Goal: Information Seeking & Learning: Learn about a topic

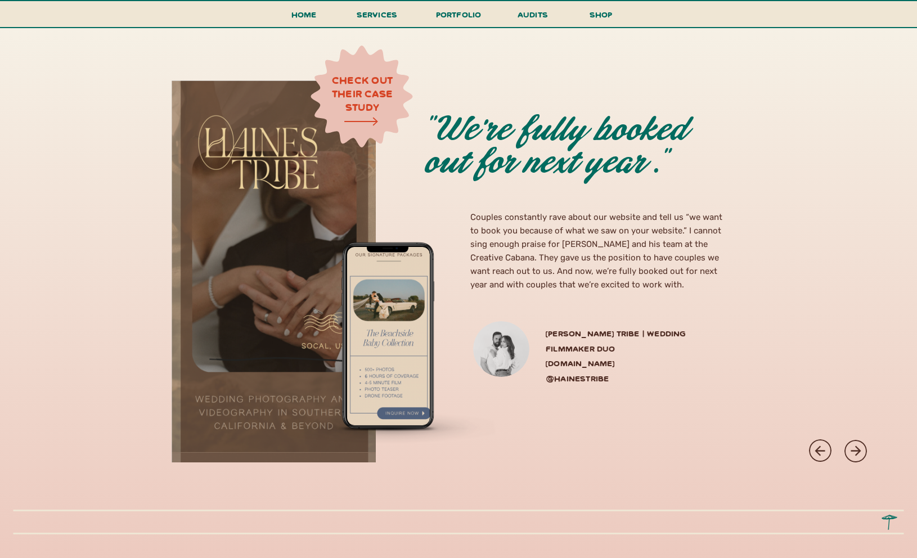
scroll to position [3080, 0]
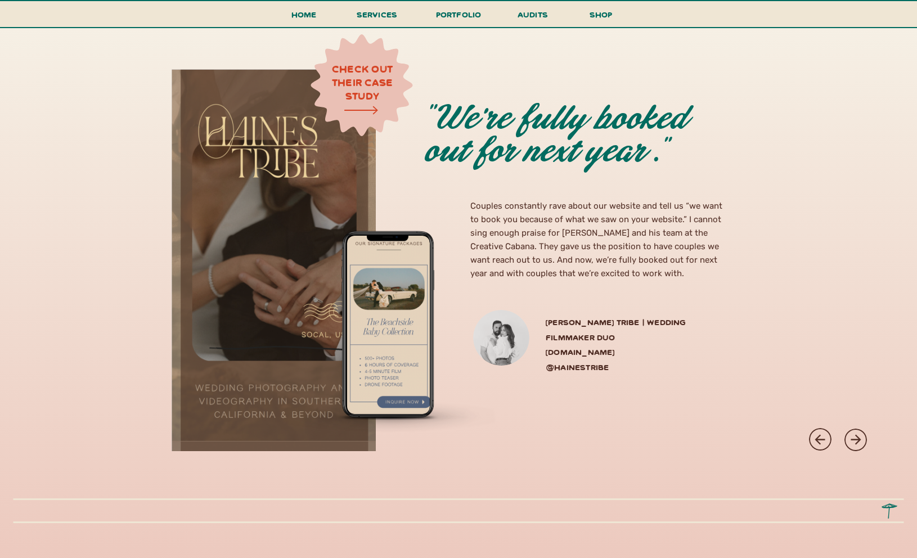
click at [846, 436] on div at bounding box center [855, 440] width 22 height 22
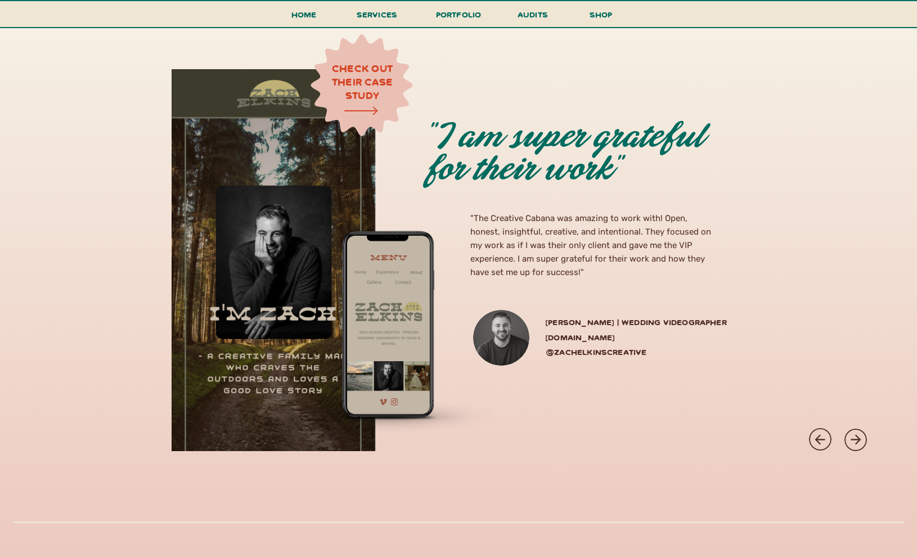
click at [846, 436] on div at bounding box center [855, 440] width 22 height 22
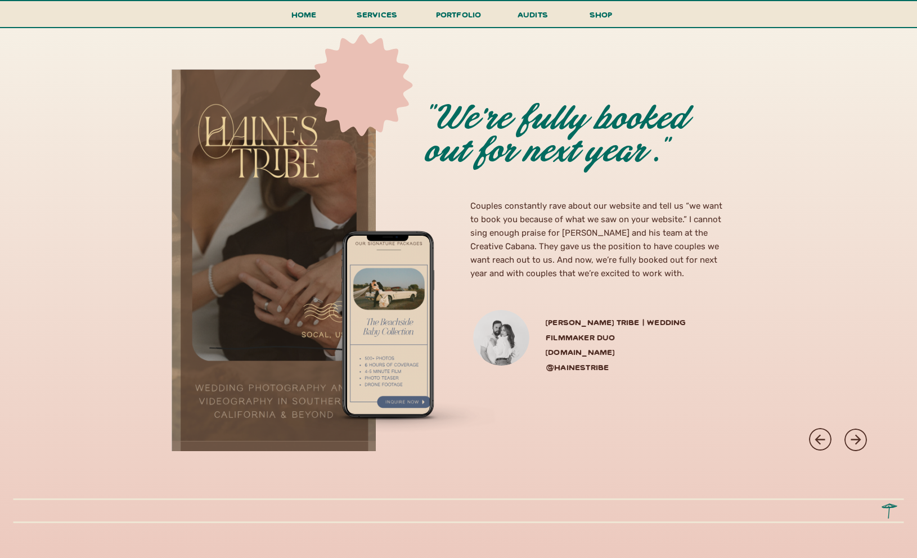
click at [846, 436] on div at bounding box center [855, 440] width 22 height 22
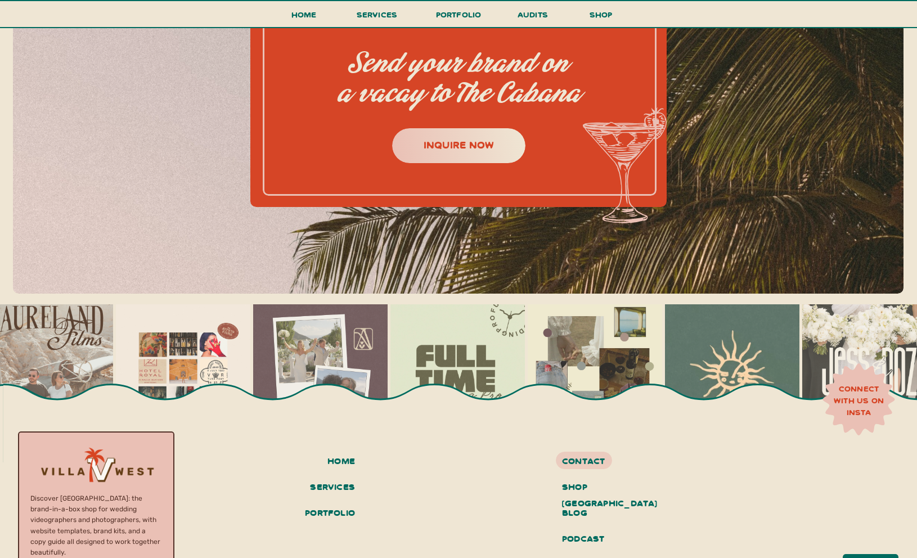
scroll to position [4997, 0]
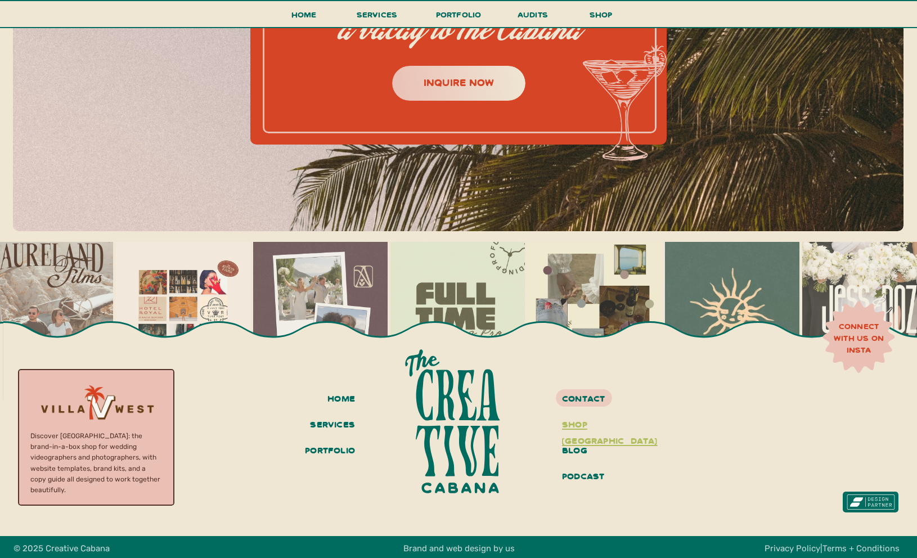
click at [604, 422] on h3 "shop villa west" at bounding box center [604, 425] width 84 height 19
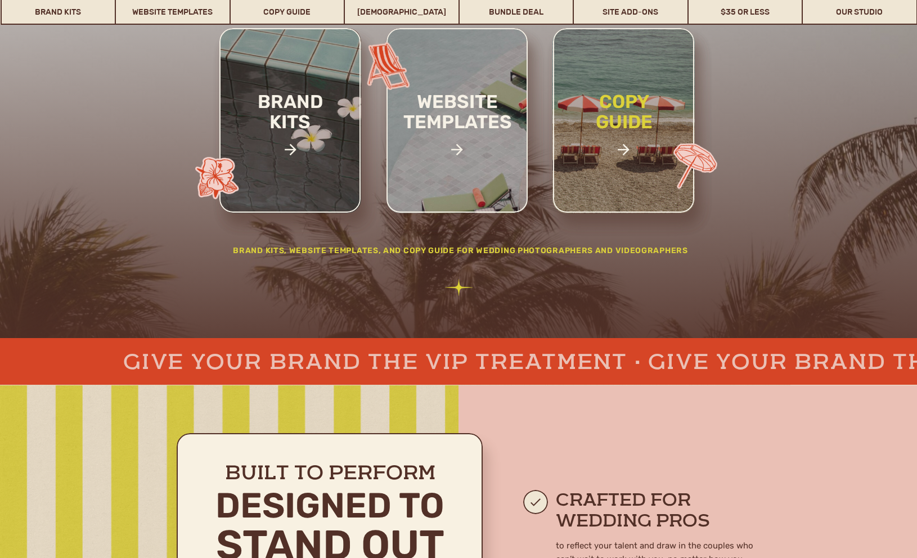
click at [630, 108] on h2 "copy guide" at bounding box center [624, 131] width 104 height 78
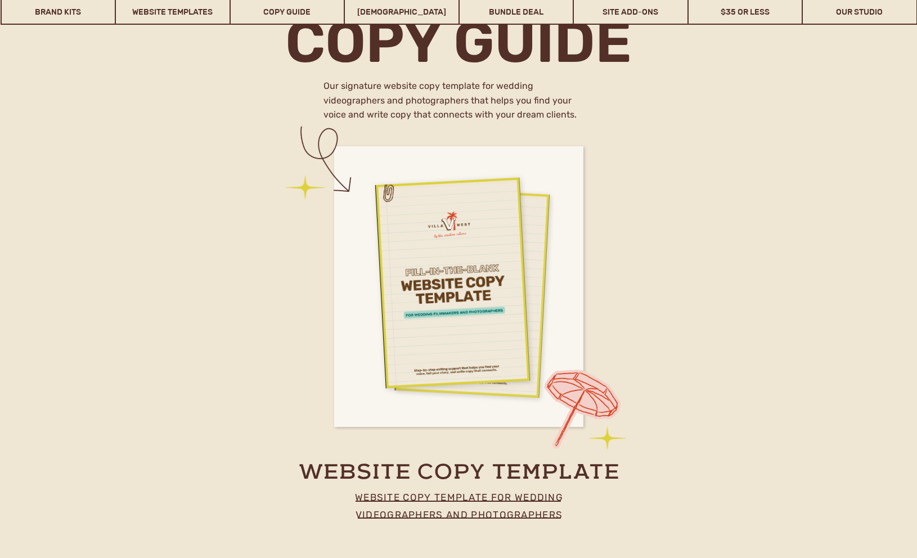
scroll to position [5297, 0]
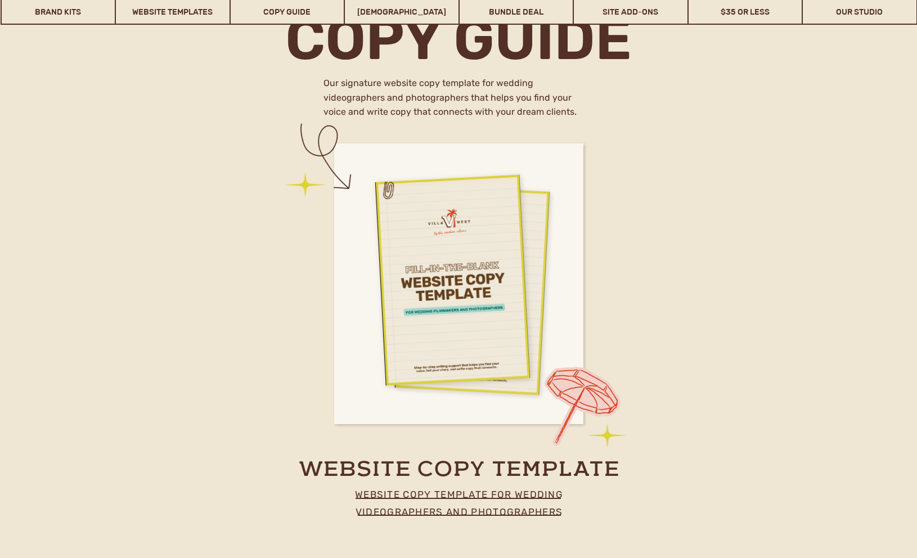
click at [443, 492] on p "website copy template for wedding videographers and photographers" at bounding box center [459, 500] width 249 height 29
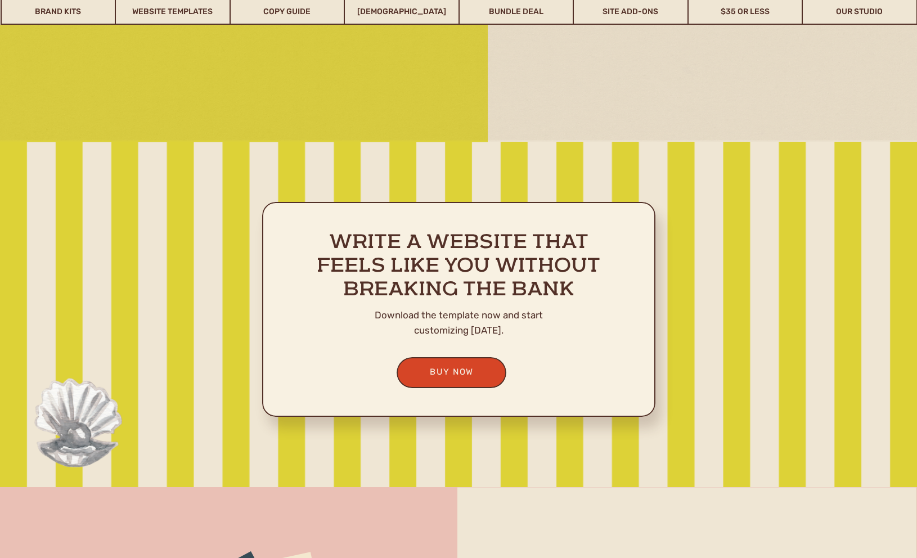
scroll to position [2247, 0]
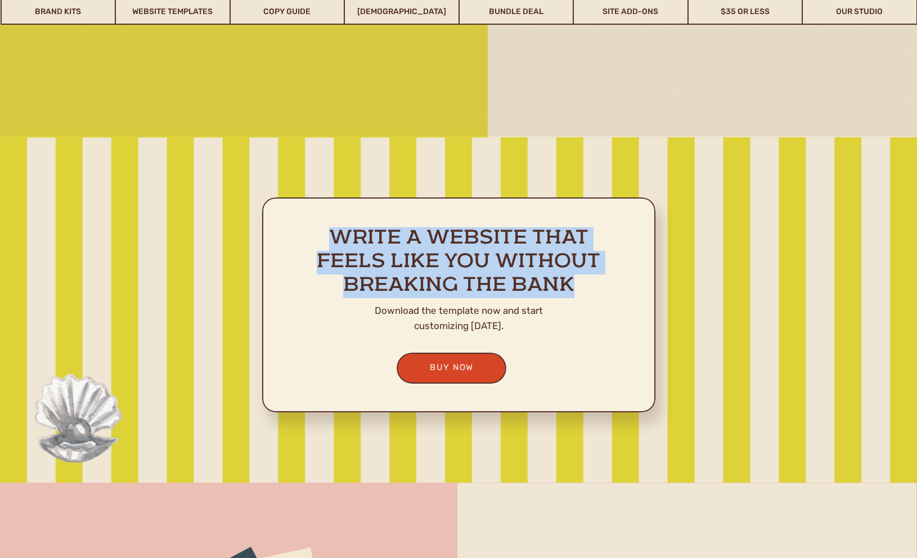
drag, startPoint x: 576, startPoint y: 284, endPoint x: 332, endPoint y: 240, distance: 247.6
click at [332, 240] on h2 "Write a website that feels like you without breaking the bank" at bounding box center [459, 264] width 312 height 74
copy h2 "Write a website that feels like you without breaking the bank"
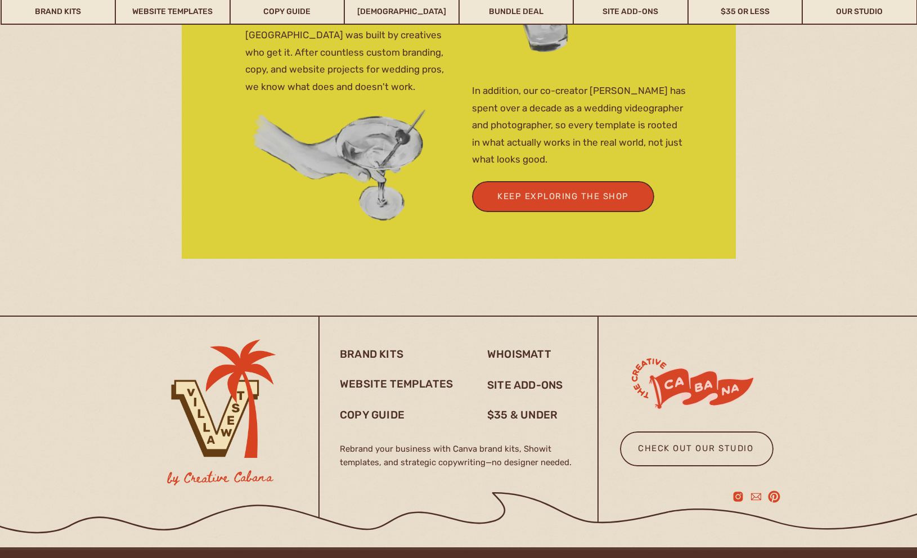
scroll to position [3953, 0]
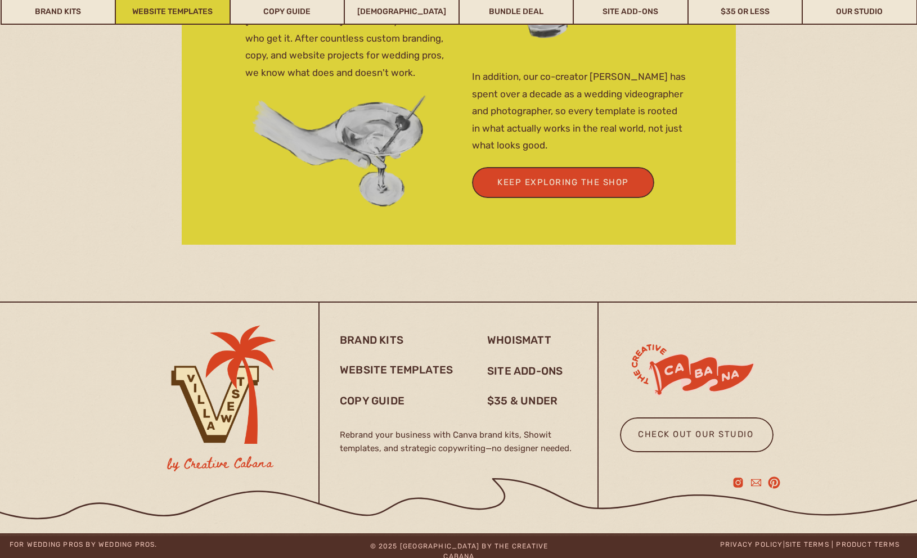
click at [166, 13] on link "Website Templates" at bounding box center [173, 12] width 114 height 26
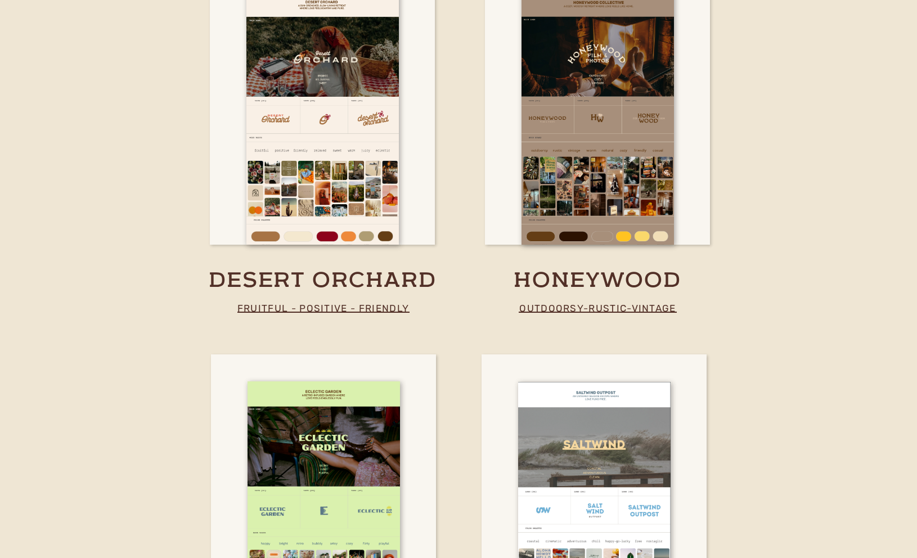
scroll to position [2723, 0]
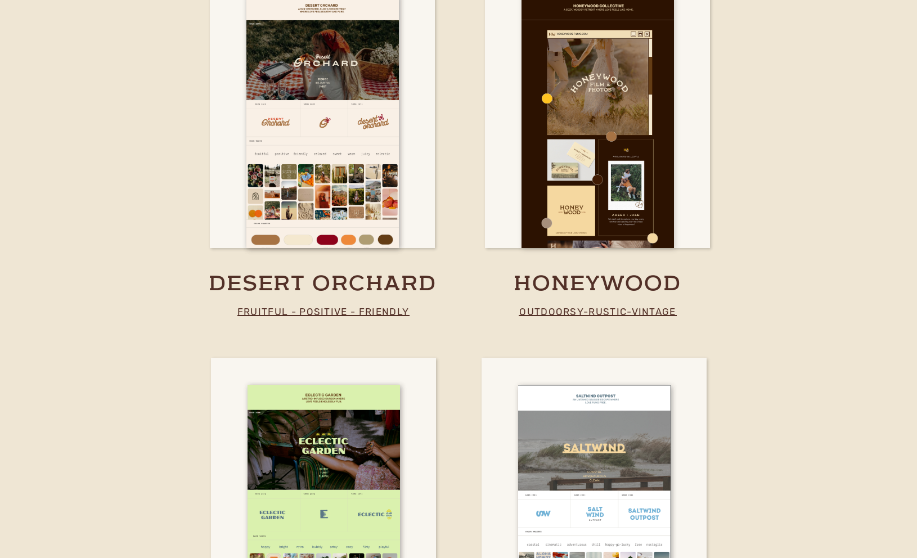
click at [631, 67] on div at bounding box center [597, 121] width 152 height 253
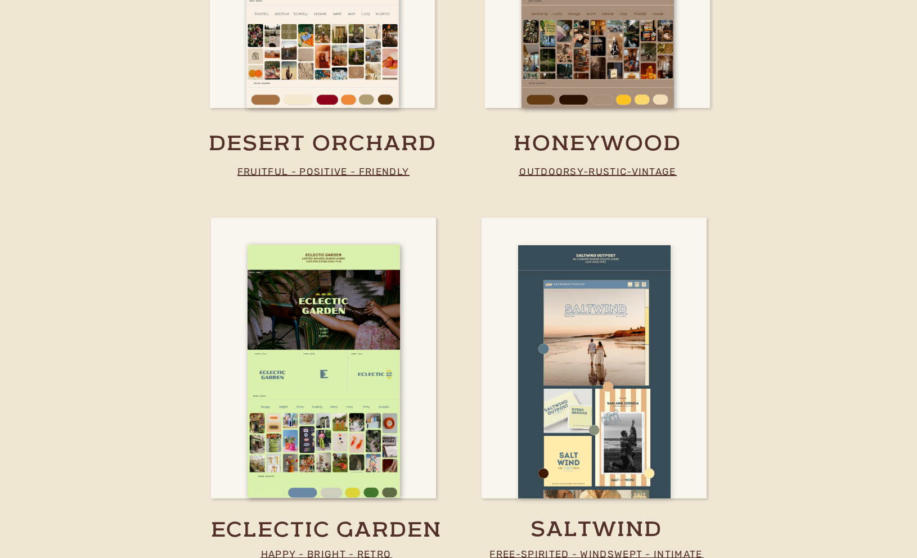
scroll to position [2911, 0]
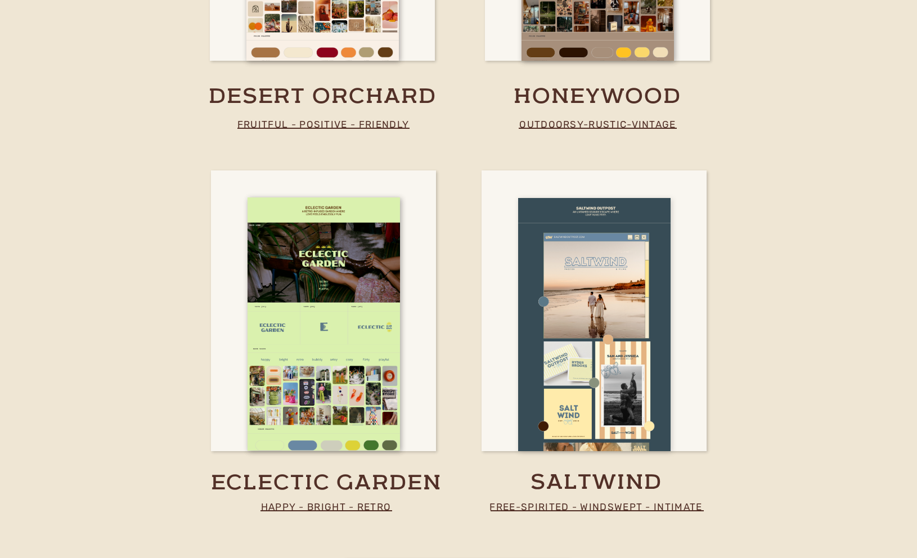
click at [610, 293] on div at bounding box center [594, 324] width 152 height 253
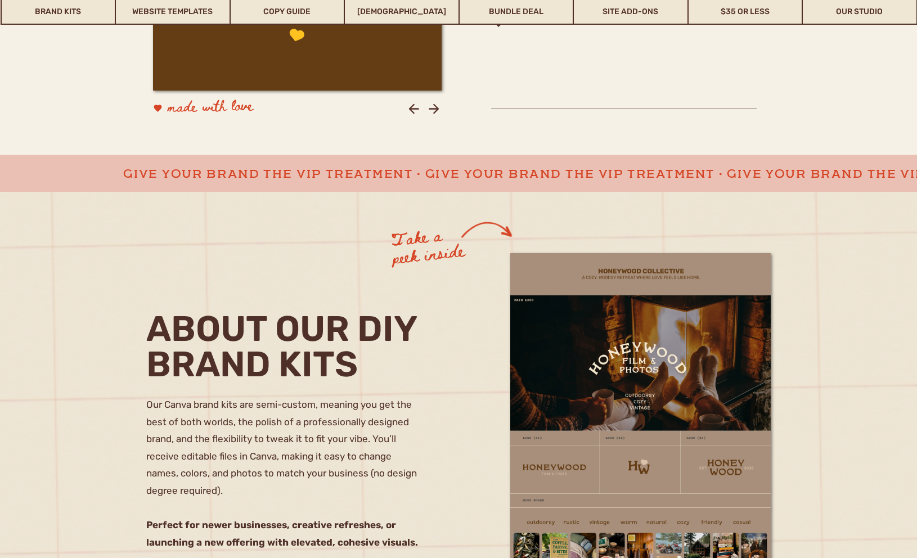
scroll to position [712, 0]
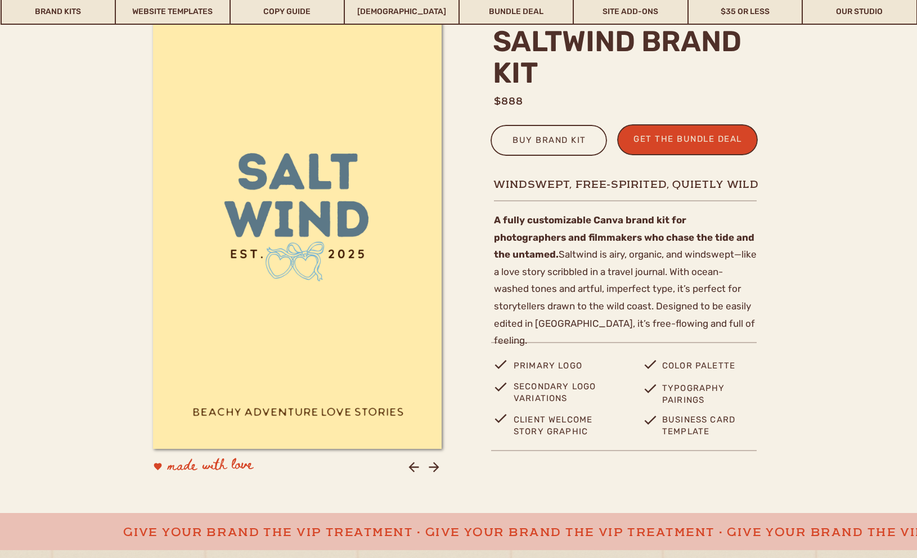
scroll to position [345, 0]
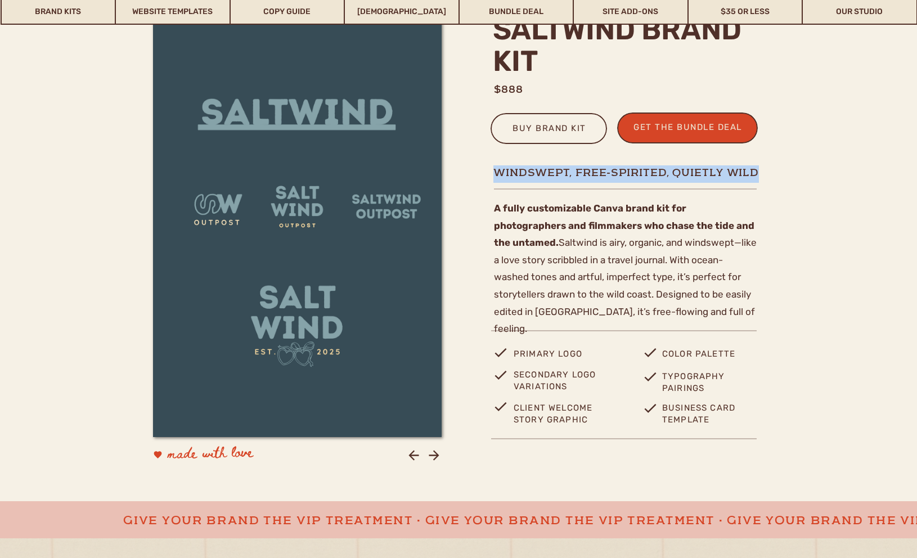
drag, startPoint x: 494, startPoint y: 170, endPoint x: 757, endPoint y: 171, distance: 263.2
click at [757, 171] on h1 "Windswept, free-spirited, quietly wild" at bounding box center [627, 172] width 268 height 14
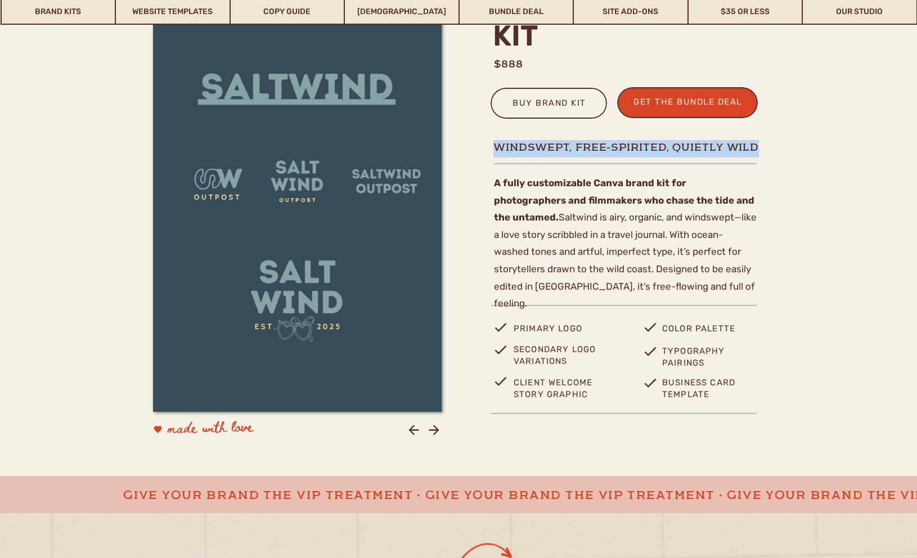
click at [738, 207] on p "A fully customizable Canva brand kit for photographers and filmmakers who chase…" at bounding box center [625, 238] width 263 height 128
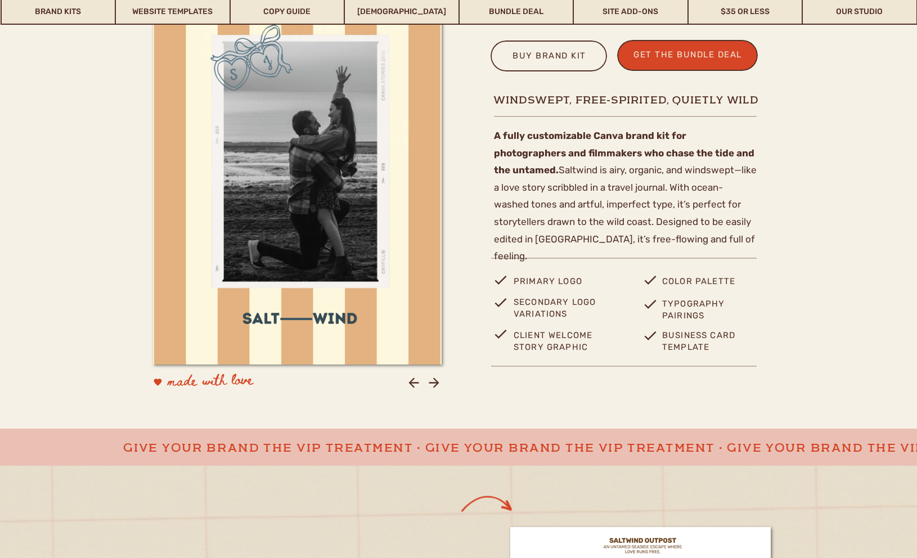
scroll to position [419, 0]
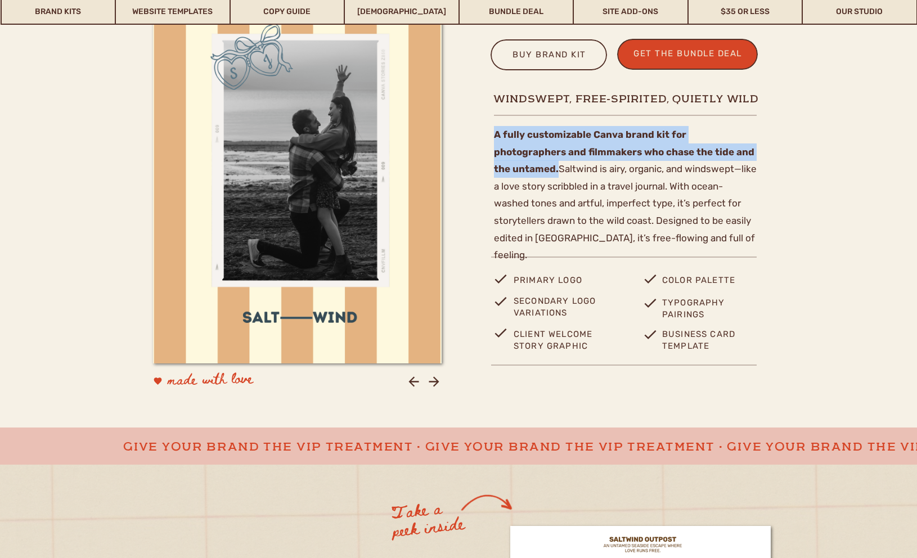
drag, startPoint x: 744, startPoint y: 152, endPoint x: 497, endPoint y: 126, distance: 248.8
click at [497, 126] on p "A fully customizable Canva brand kit for photographers and filmmakers who chase…" at bounding box center [625, 190] width 263 height 128
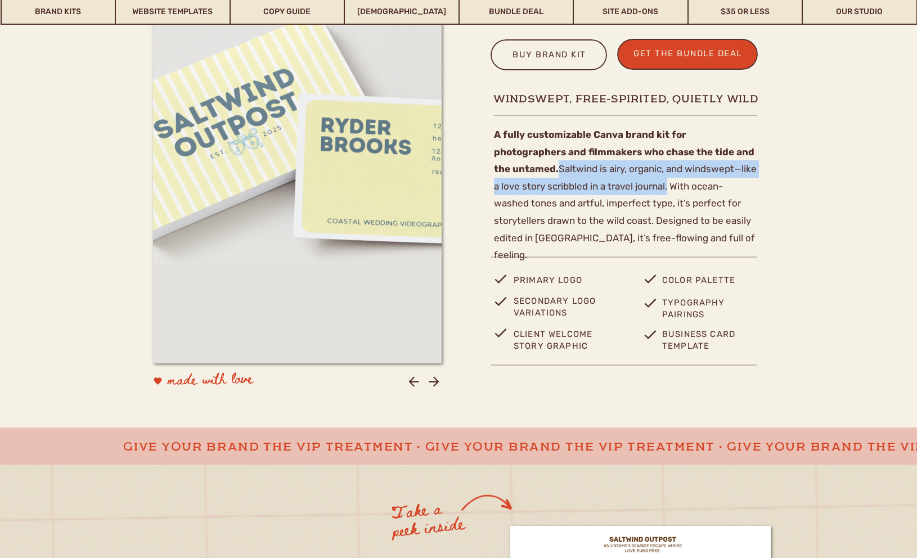
drag, startPoint x: 494, startPoint y: 166, endPoint x: 616, endPoint y: 179, distance: 122.1
click at [616, 179] on p "A fully customizable Canva brand kit for photographers and filmmakers who chase…" at bounding box center [625, 190] width 263 height 128
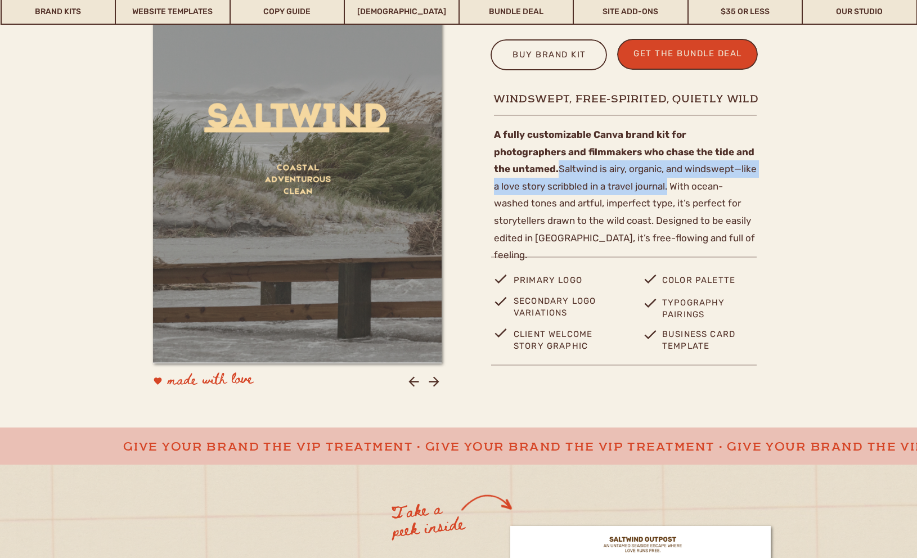
copy p "Saltwind is airy, organic, and windswept—like a love story scribbled in a trave…"
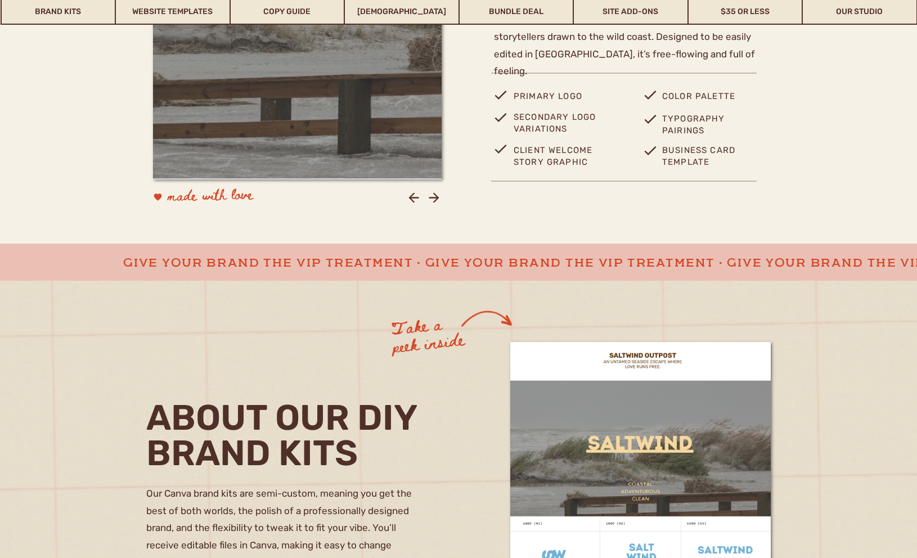
scroll to position [655, 0]
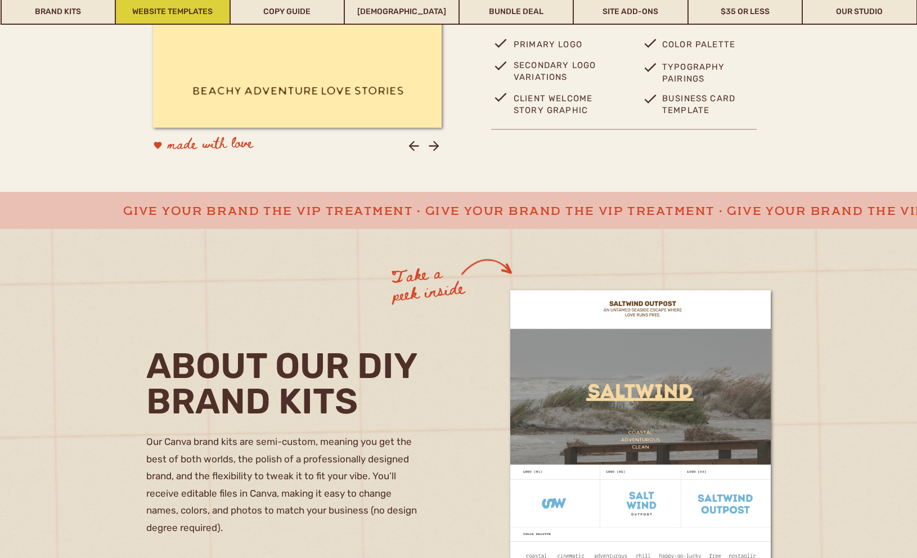
click at [175, 10] on link "Website Templates" at bounding box center [173, 12] width 114 height 26
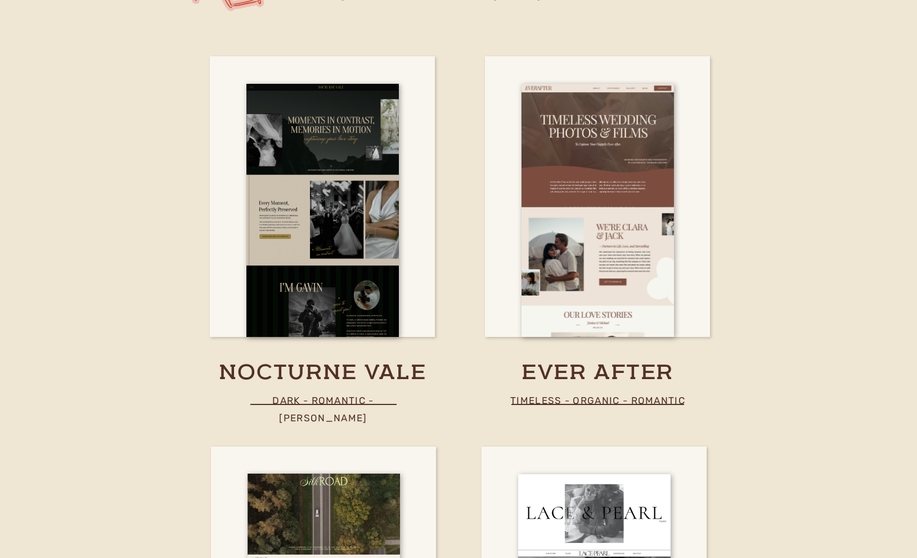
scroll to position [4032, 0]
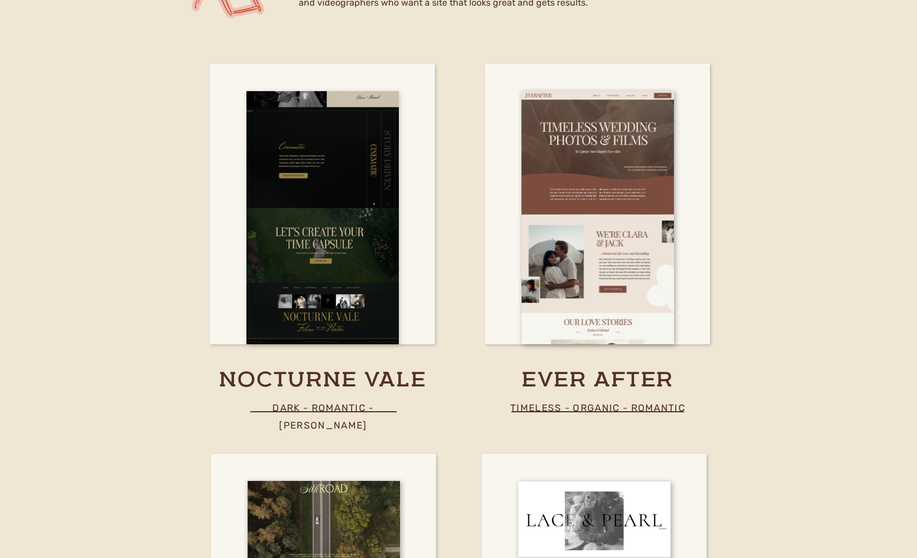
click at [349, 229] on div at bounding box center [322, 217] width 152 height 253
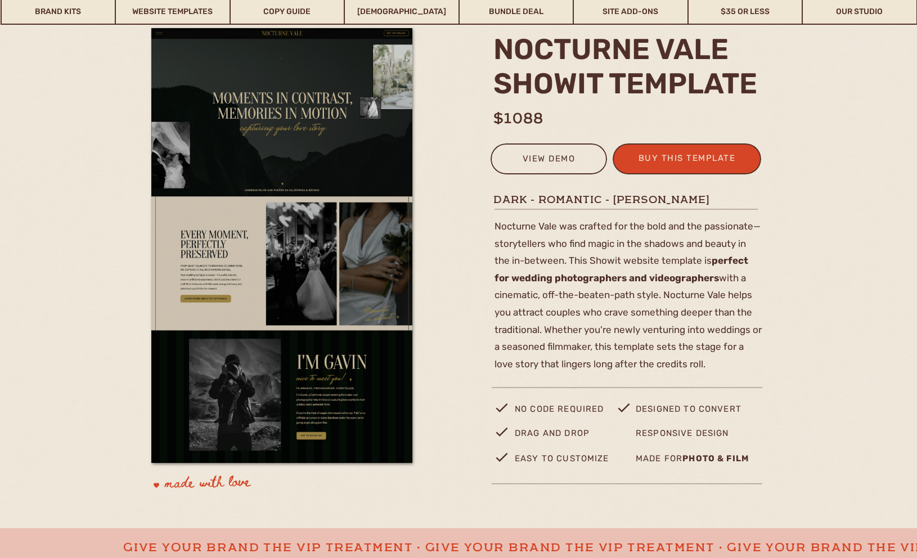
scroll to position [135, 0]
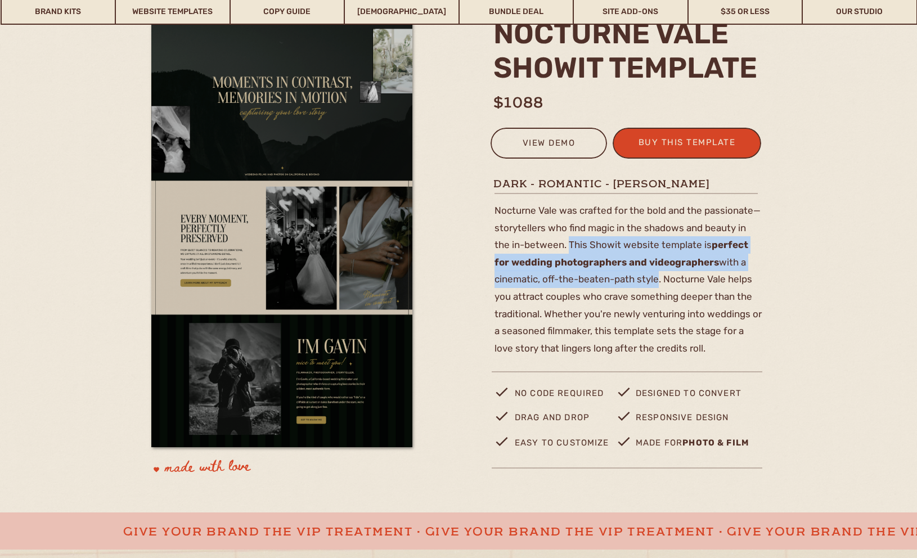
drag, startPoint x: 569, startPoint y: 244, endPoint x: 655, endPoint y: 285, distance: 96.1
click at [655, 285] on p "Nocturne Vale was crafted for the bold and the passionate— storytellers who fin…" at bounding box center [628, 277] width 268 height 150
click at [663, 275] on p "Nocturne Vale was crafted for the bold and the passionate— storytellers who fin…" at bounding box center [628, 277] width 268 height 150
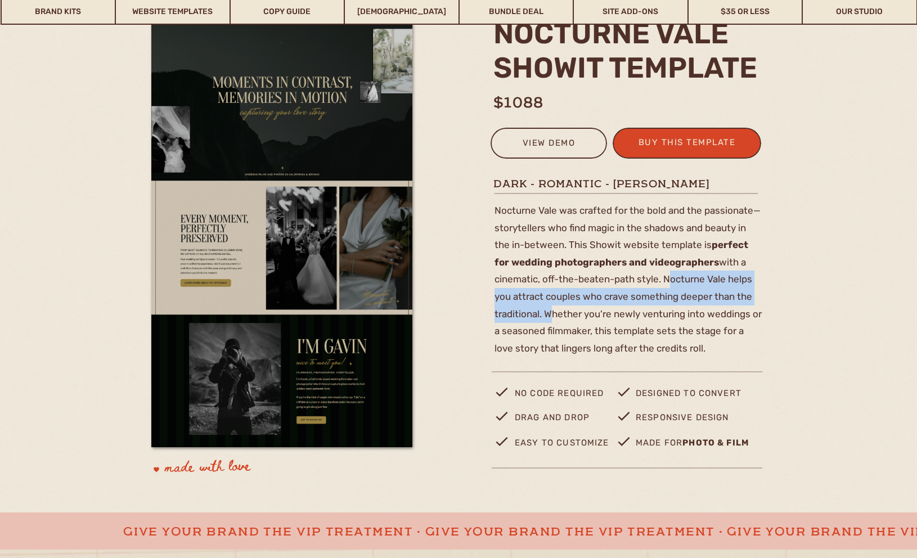
drag, startPoint x: 664, startPoint y: 276, endPoint x: 546, endPoint y: 311, distance: 123.1
click at [546, 311] on p "Nocturne Vale was crafted for the bold and the passionate— storytellers who fin…" at bounding box center [628, 277] width 268 height 150
copy p "Nocturne Vale helps you attract couples who crave something deeper than the tra…"
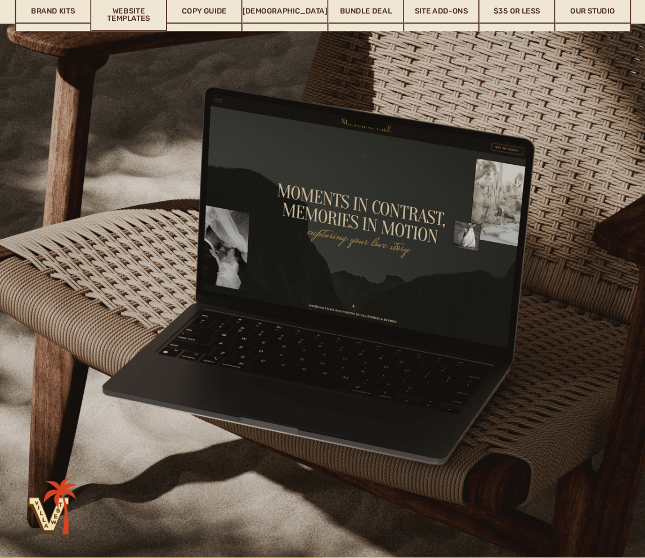
scroll to position [1386, 0]
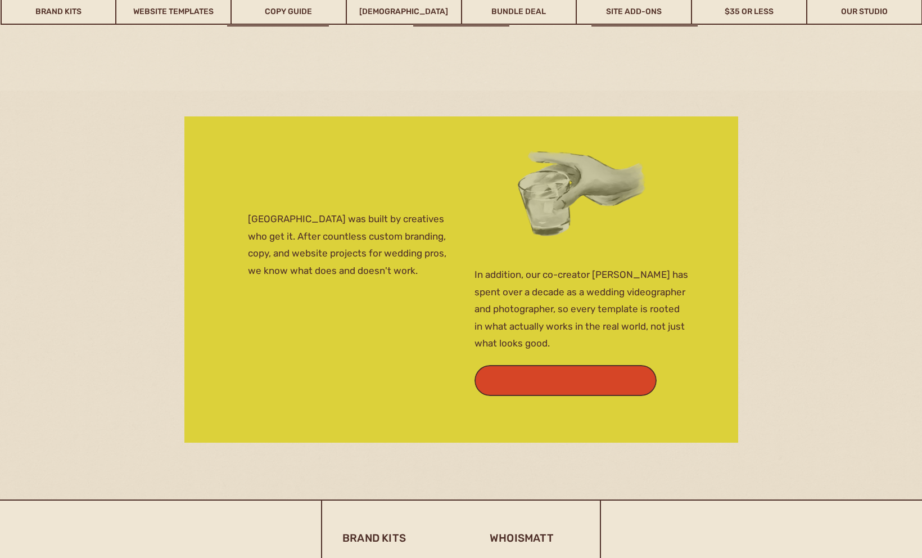
scroll to position [4193, 0]
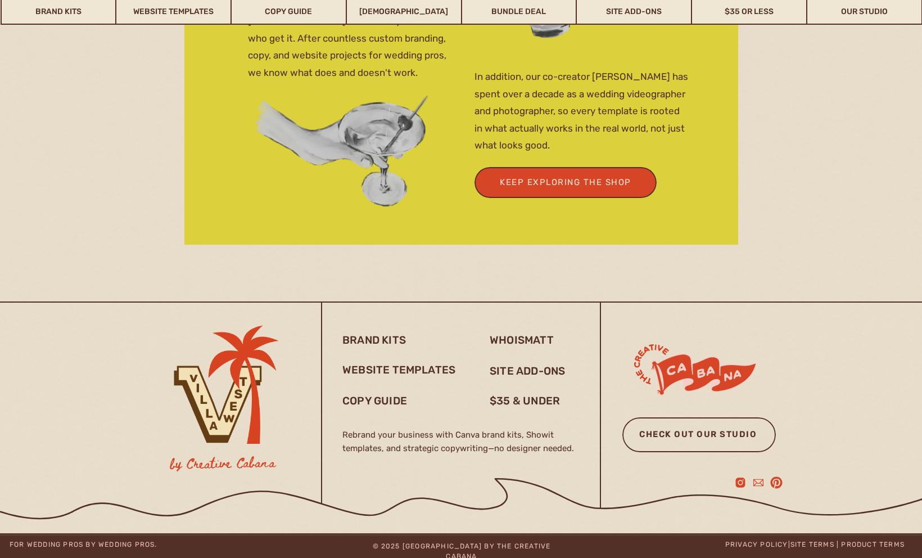
click at [644, 436] on h3 "check out our studio" at bounding box center [698, 439] width 141 height 25
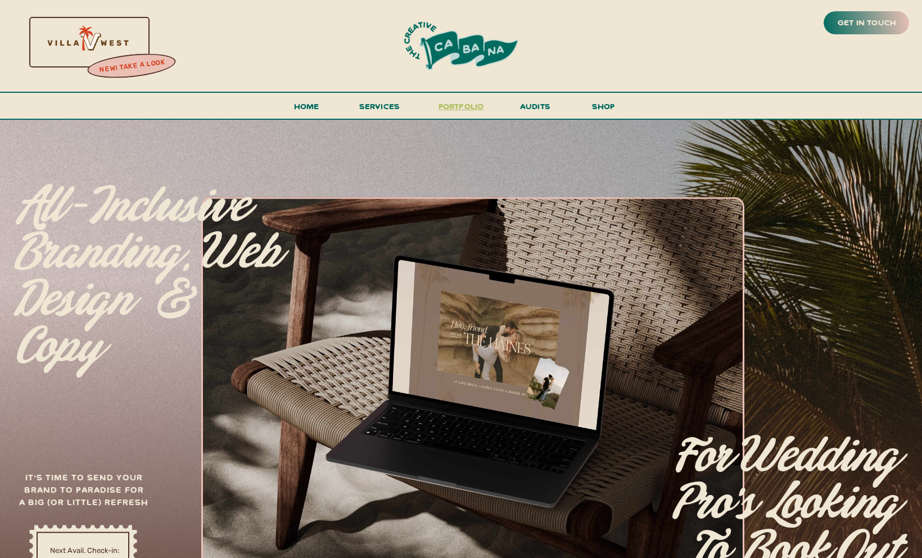
click at [464, 106] on h3 "portfolio" at bounding box center [461, 109] width 53 height 21
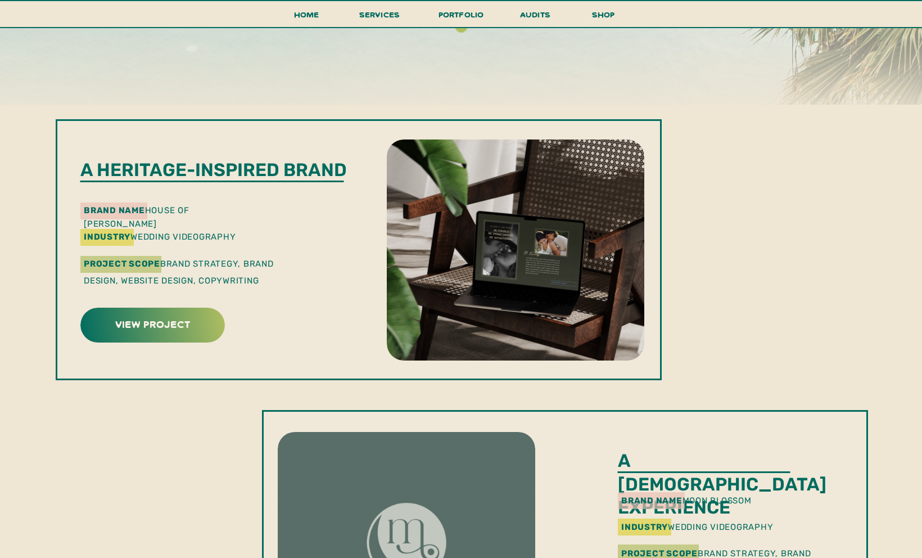
scroll to position [218, 0]
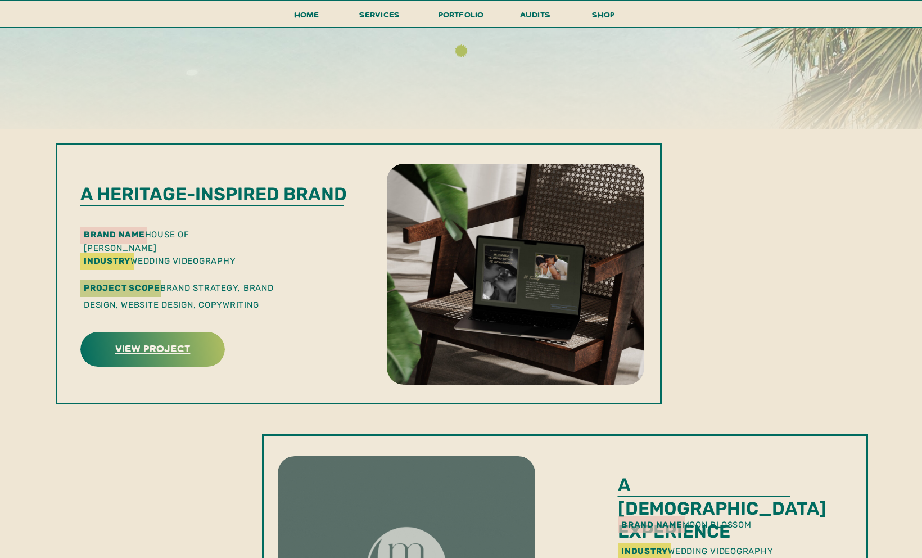
click at [161, 348] on h3 "view project" at bounding box center [152, 347] width 141 height 17
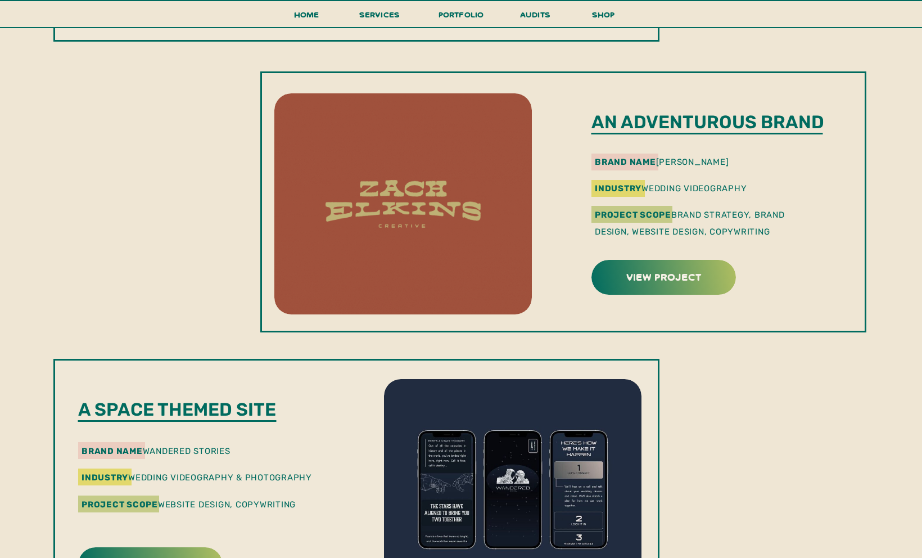
scroll to position [1164, 0]
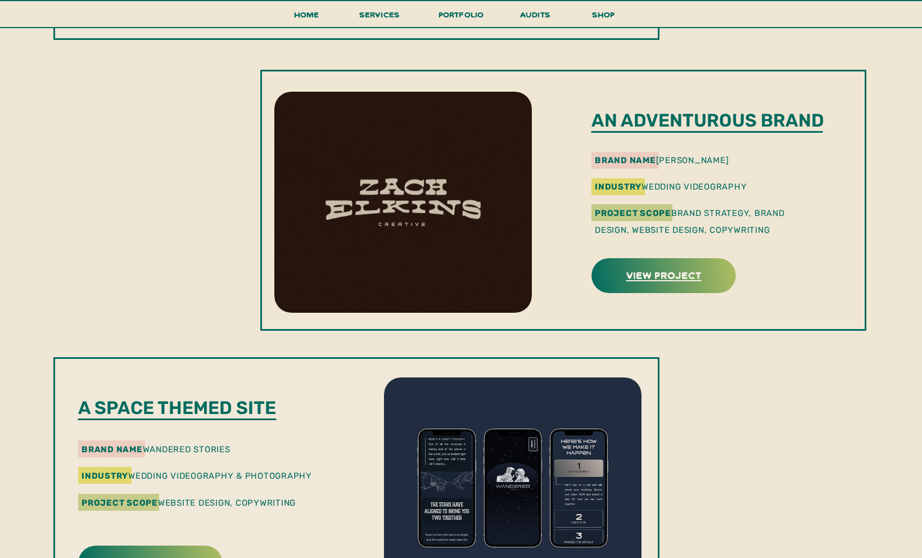
click at [643, 278] on h3 "view project" at bounding box center [663, 274] width 141 height 17
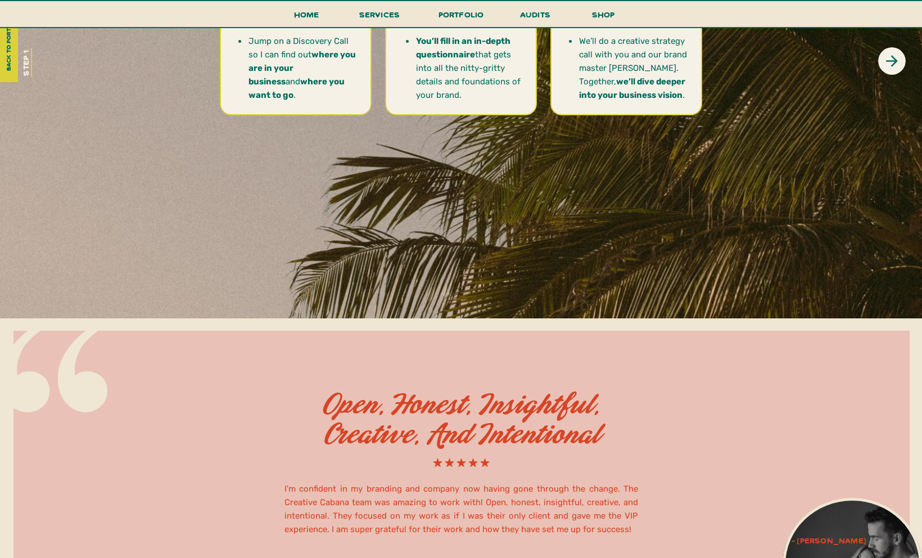
scroll to position [3321, 0]
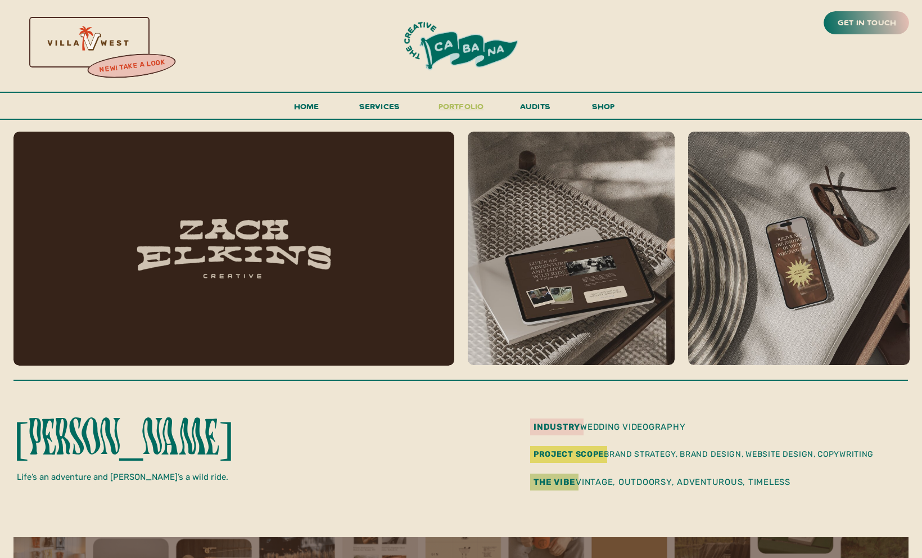
click at [454, 104] on h3 "portfolio" at bounding box center [461, 109] width 53 height 21
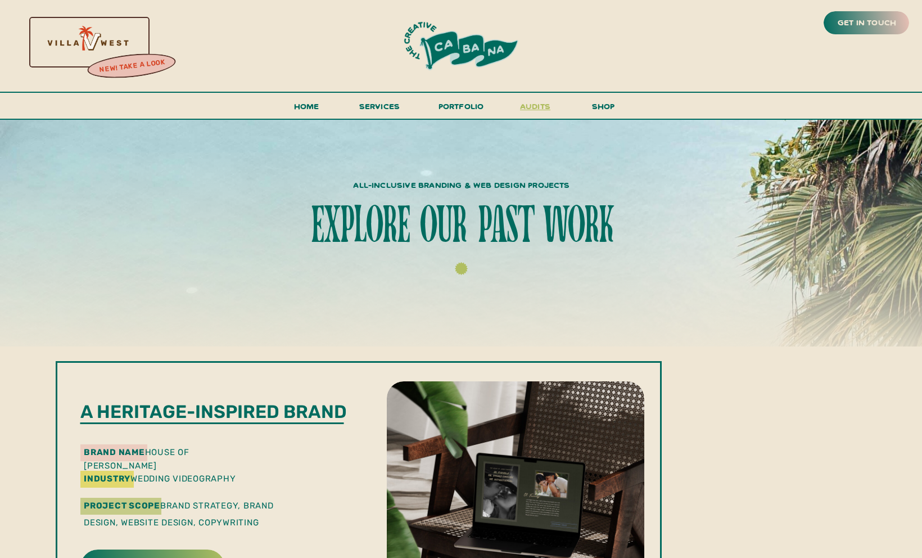
click at [529, 110] on h3 "audits" at bounding box center [536, 109] width 34 height 20
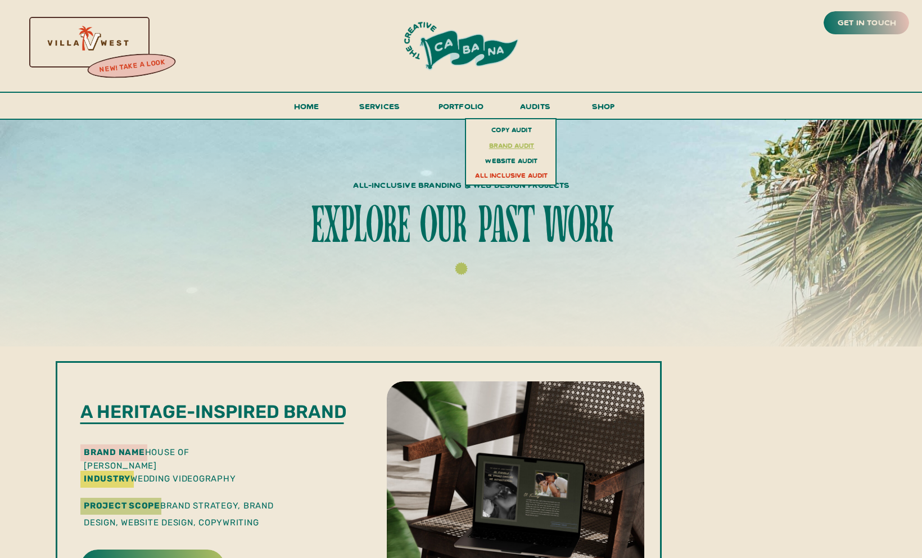
click at [513, 146] on h3 "brand audit" at bounding box center [512, 145] width 82 height 13
